Goal: Find specific page/section: Find specific page/section

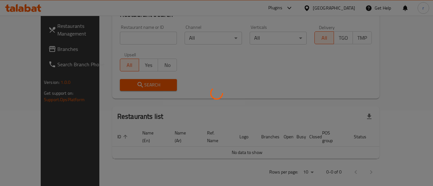
scroll to position [94, 0]
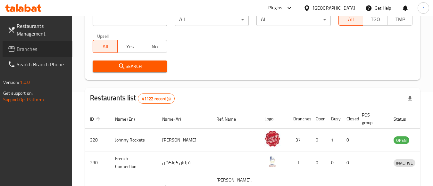
click at [31, 50] on span "Branches" at bounding box center [42, 49] width 51 height 8
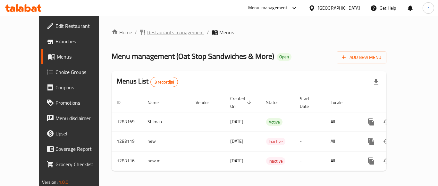
click at [147, 32] on span "Restaurants management" at bounding box center [175, 33] width 57 height 8
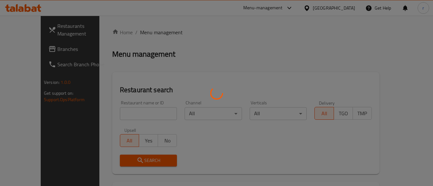
click at [125, 113] on div at bounding box center [216, 93] width 433 height 186
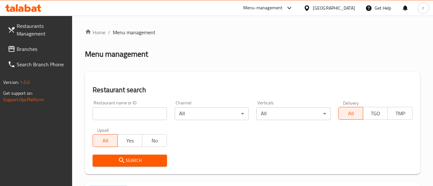
click at [125, 113] on div at bounding box center [216, 93] width 433 height 186
click at [125, 113] on input "search" at bounding box center [130, 113] width 74 height 13
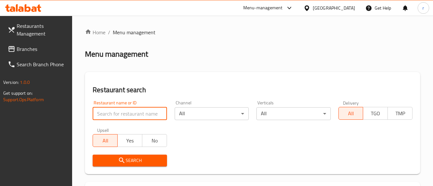
click at [125, 113] on input "search" at bounding box center [130, 113] width 74 height 13
paste input "695098"
type input "695098"
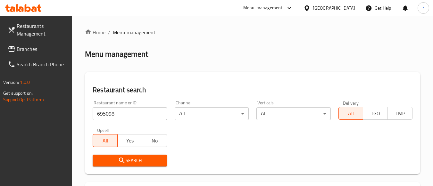
click at [120, 157] on icon "submit" at bounding box center [122, 161] width 8 height 8
click at [126, 158] on span "Search" at bounding box center [130, 161] width 64 height 8
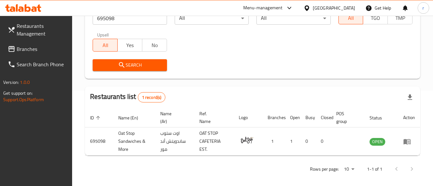
scroll to position [100, 0]
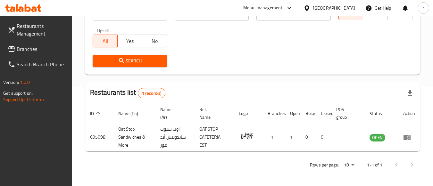
click at [338, 8] on div "[GEOGRAPHIC_DATA]" at bounding box center [334, 7] width 42 height 7
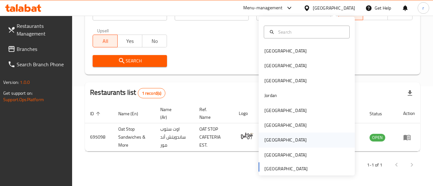
click at [273, 140] on div "Qatar" at bounding box center [286, 140] width 53 height 15
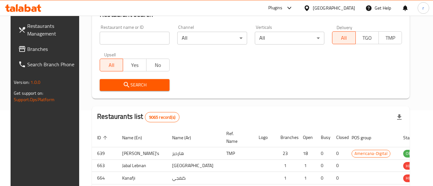
scroll to position [100, 0]
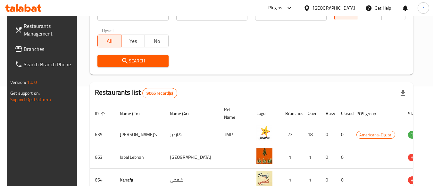
click at [30, 46] on span "Branches" at bounding box center [49, 49] width 51 height 8
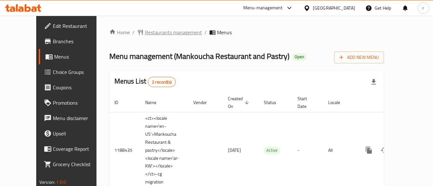
click at [145, 33] on span "Restaurants management" at bounding box center [173, 33] width 57 height 8
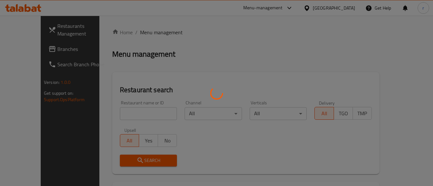
click at [137, 112] on div at bounding box center [216, 93] width 433 height 186
click at [137, 110] on div at bounding box center [216, 93] width 433 height 186
click at [138, 110] on div at bounding box center [216, 93] width 433 height 186
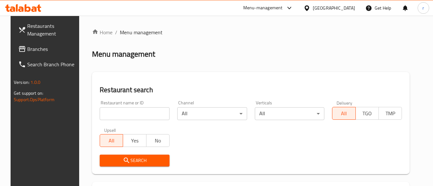
click at [111, 112] on input "search" at bounding box center [135, 113] width 70 height 13
paste input "17201"
type input "17201"
click at [124, 158] on icon "submit" at bounding box center [126, 160] width 5 height 5
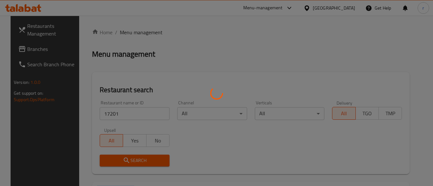
click at [121, 158] on div at bounding box center [216, 93] width 433 height 186
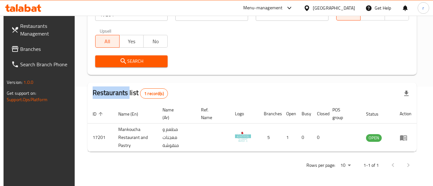
scroll to position [100, 0]
click at [35, 50] on span "Branches" at bounding box center [45, 49] width 51 height 8
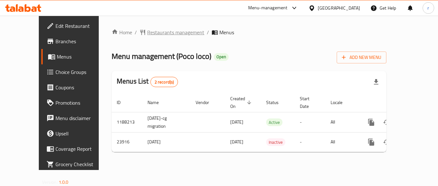
click at [151, 32] on span "Restaurants management" at bounding box center [175, 33] width 57 height 8
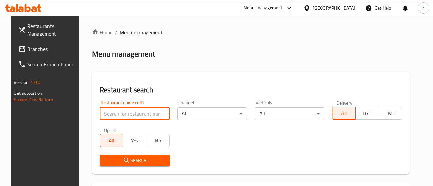
click at [117, 114] on input "search" at bounding box center [135, 113] width 70 height 13
paste input "12603"
type input "12603"
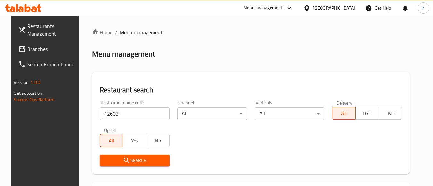
click at [114, 157] on span "Search" at bounding box center [135, 161] width 60 height 8
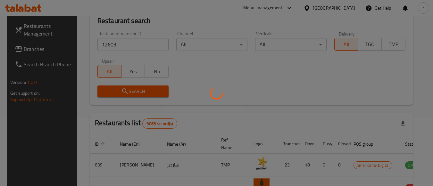
scroll to position [94, 0]
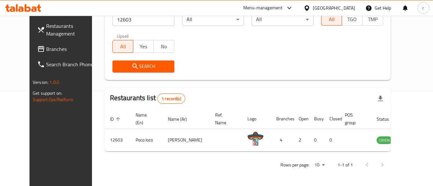
click at [353, 8] on div "Qatar" at bounding box center [334, 7] width 42 height 7
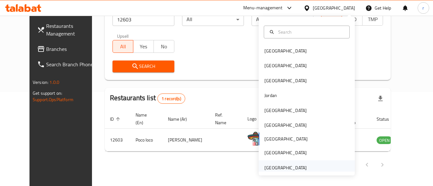
click at [274, 166] on div "[GEOGRAPHIC_DATA]" at bounding box center [286, 168] width 42 height 7
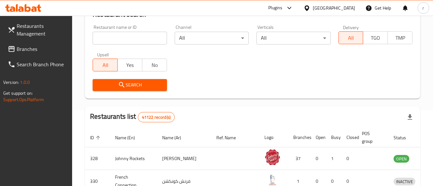
scroll to position [94, 0]
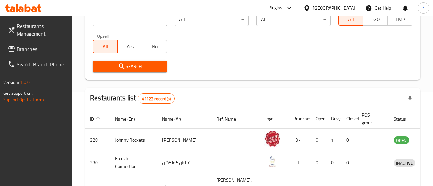
click at [29, 50] on span "Branches" at bounding box center [42, 49] width 51 height 8
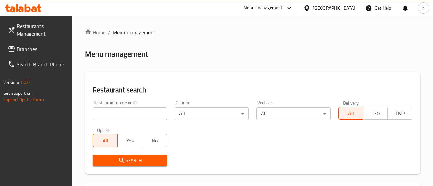
click at [110, 110] on div at bounding box center [216, 93] width 433 height 186
click at [111, 111] on input "search" at bounding box center [130, 113] width 74 height 13
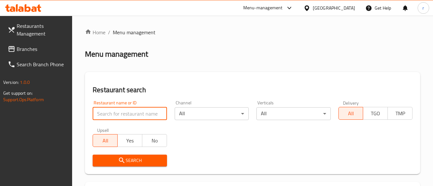
click at [111, 111] on input "search" at bounding box center [130, 113] width 74 height 13
paste input "7372"
type input "7372"
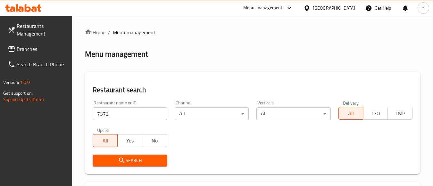
click at [109, 155] on button "Search" at bounding box center [130, 161] width 74 height 12
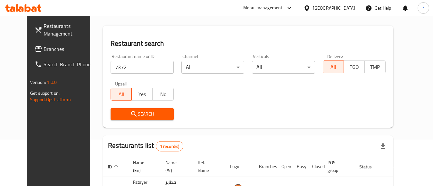
scroll to position [92, 0]
